Goal: Information Seeking & Learning: Learn about a topic

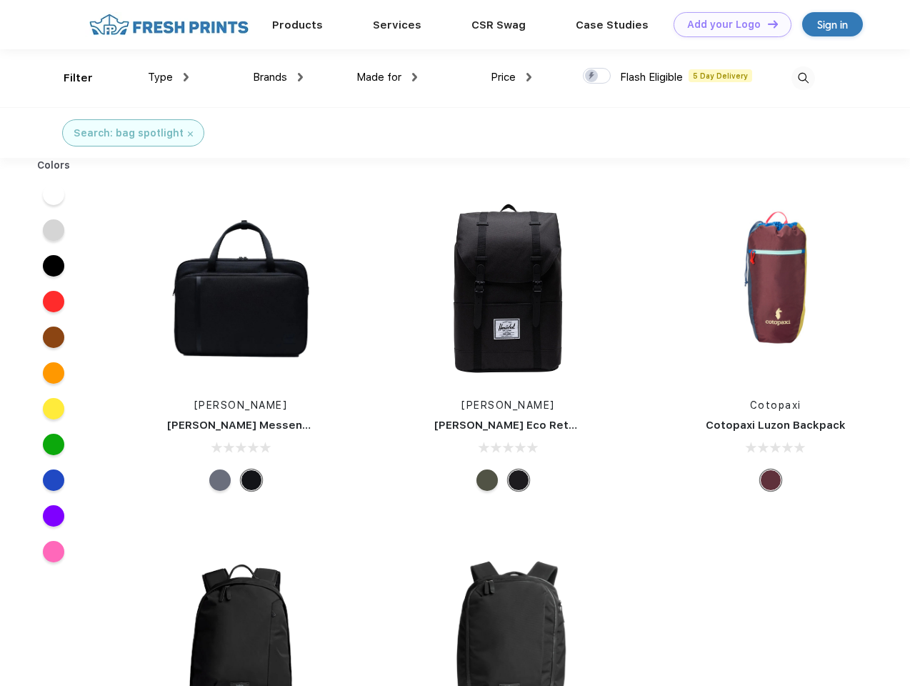
scroll to position [1, 0]
click at [727, 24] on link "Add your Logo Design Tool" at bounding box center [733, 24] width 118 height 25
click at [0, 0] on div "Design Tool" at bounding box center [0, 0] width 0 height 0
click at [767, 24] on link "Add your Logo Design Tool" at bounding box center [733, 24] width 118 height 25
click at [69, 78] on div "Filter" at bounding box center [78, 78] width 29 height 16
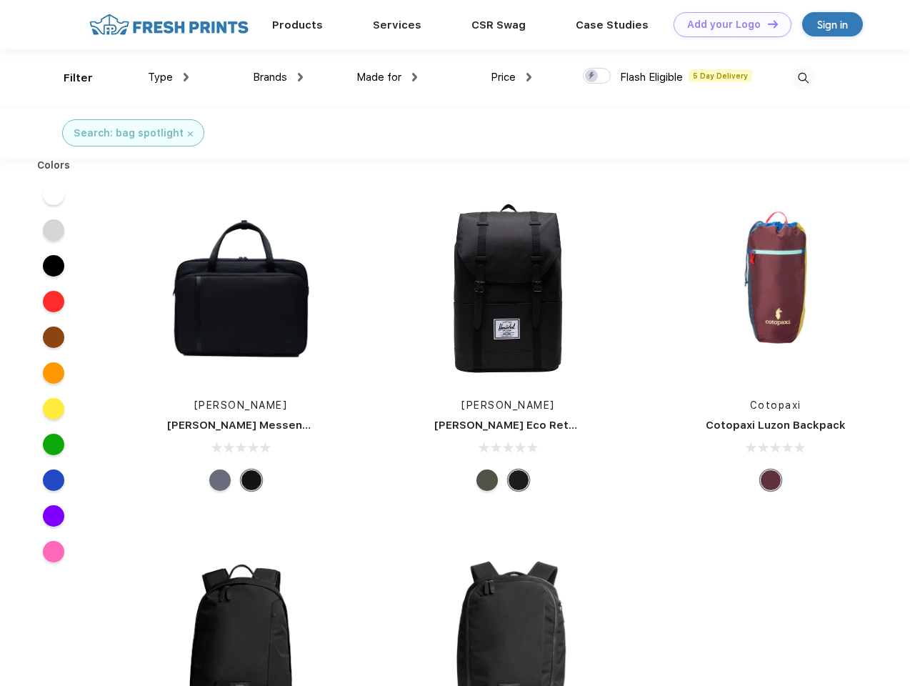
click at [169, 77] on span "Type" at bounding box center [160, 77] width 25 height 13
click at [278, 77] on span "Brands" at bounding box center [270, 77] width 34 height 13
click at [387, 77] on span "Made for" at bounding box center [379, 77] width 45 height 13
click at [512, 77] on span "Price" at bounding box center [503, 77] width 25 height 13
click at [597, 76] on div at bounding box center [597, 76] width 28 height 16
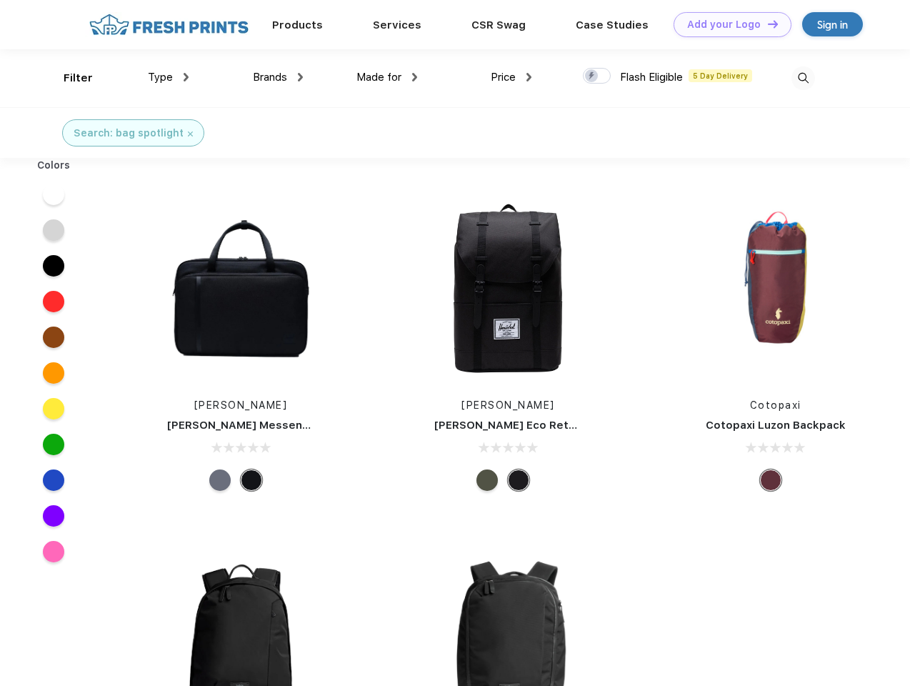
click at [592, 76] on input "checkbox" at bounding box center [587, 71] width 9 height 9
click at [803, 78] on img at bounding box center [804, 78] width 24 height 24
